Goal: Check status: Check status

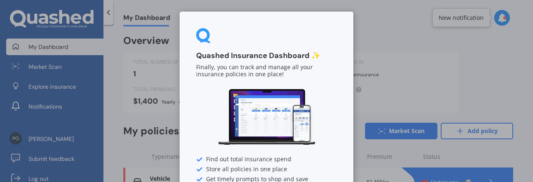
click at [114, 98] on div "Quashed Insurance Dashboard ✨ Finally, you can track and manage all your insura…" at bounding box center [266, 91] width 533 height 182
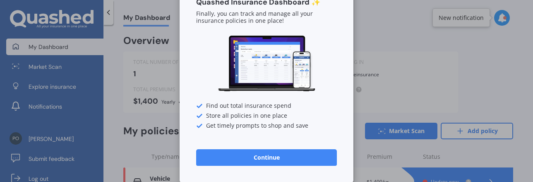
click at [254, 156] on button "Continue" at bounding box center [266, 157] width 141 height 17
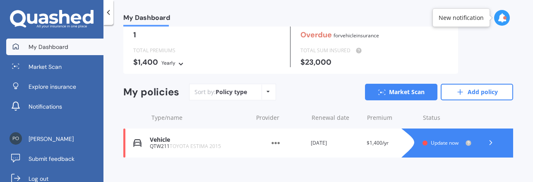
scroll to position [49, 0]
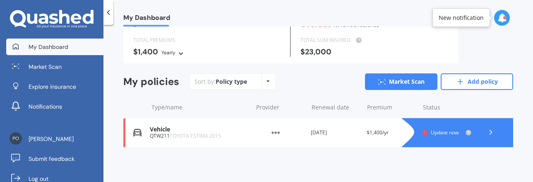
click at [272, 131] on img at bounding box center [275, 132] width 41 height 16
